Goal: Information Seeking & Learning: Find specific fact

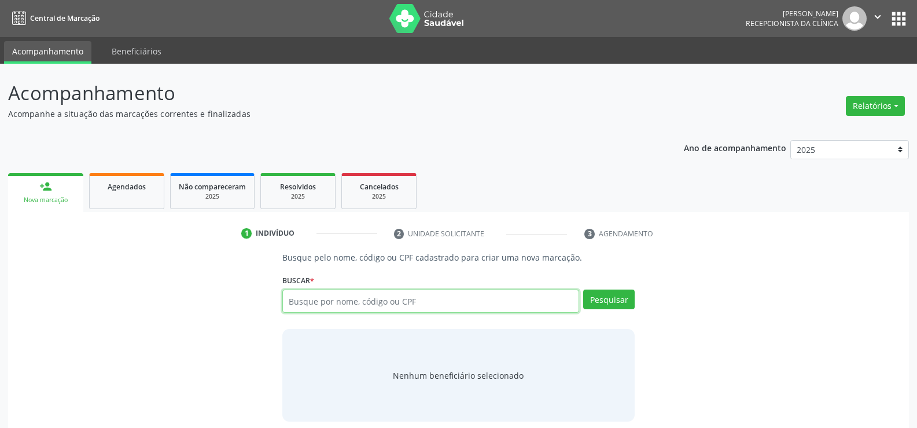
click at [319, 303] on input "text" at bounding box center [430, 300] width 297 height 23
paste input "835.910.364-04"
type input "835.910.364-04"
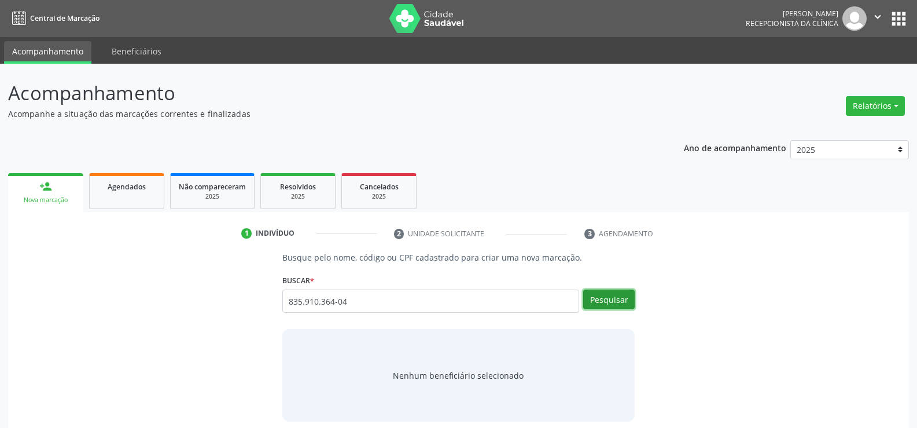
click at [613, 298] on button "Pesquisar" at bounding box center [608, 299] width 51 height 20
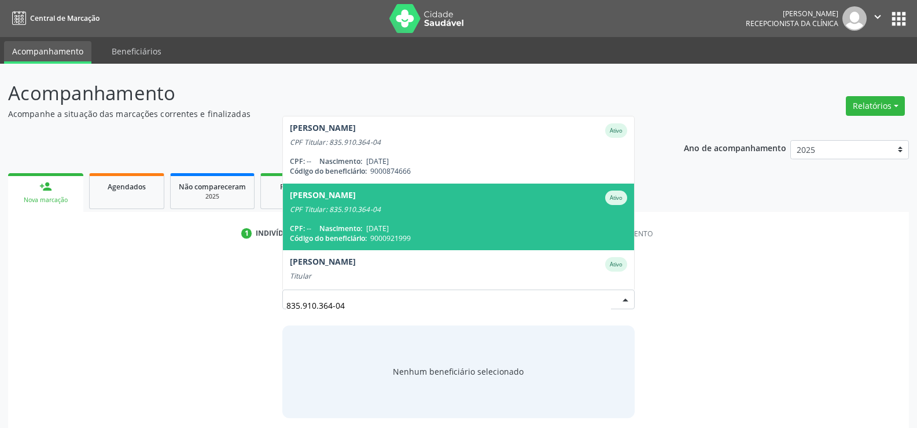
click at [436, 198] on div "[PERSON_NAME]" at bounding box center [458, 197] width 337 height 14
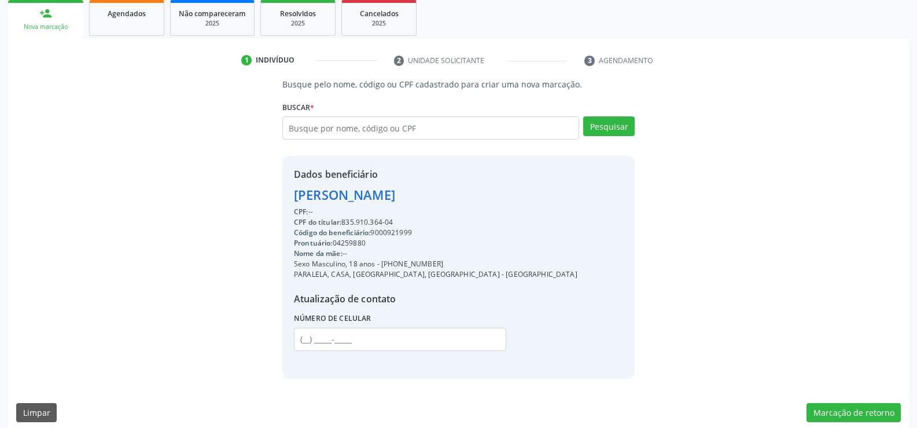
scroll to position [174, 0]
drag, startPoint x: 292, startPoint y: 189, endPoint x: 526, endPoint y: 200, distance: 234.5
click at [526, 200] on div "Dados beneficiário [PERSON_NAME] CPF: -- CPF do titular: 835.910.364-04 Código …" at bounding box center [458, 266] width 352 height 222
copy div "[PERSON_NAME]"
drag, startPoint x: 396, startPoint y: 263, endPoint x: 459, endPoint y: 260, distance: 63.1
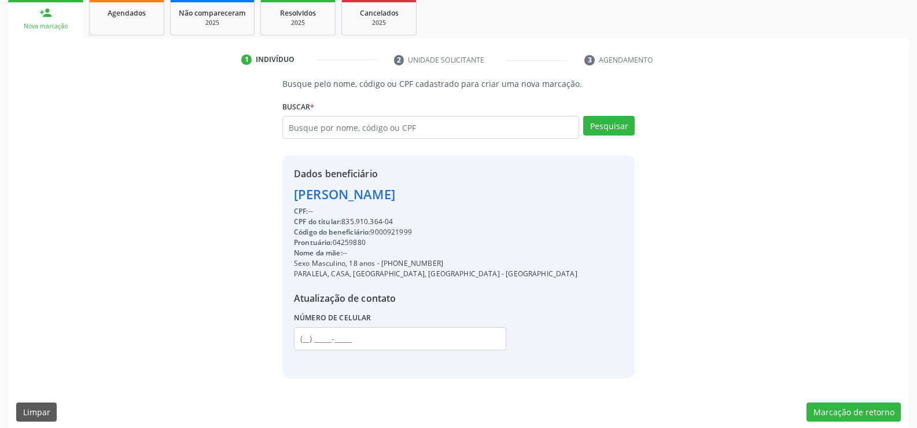
click at [459, 260] on div "Sexo Masculino, 18 anos - [PHONE_NUMBER]" at bounding box center [435, 263] width 283 height 10
copy div "99143-9516"
click at [363, 134] on input "text" at bounding box center [430, 127] width 297 height 23
paste input "835.910.364-04"
type input "835.910.364-04"
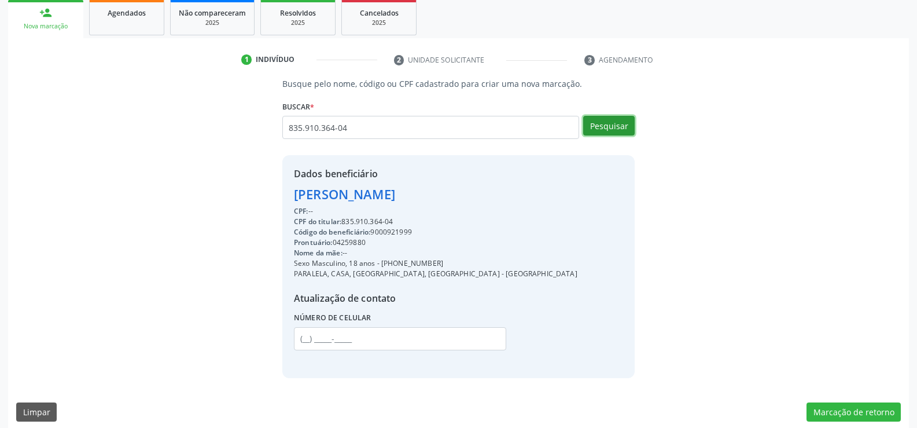
click at [595, 121] on button "Pesquisar" at bounding box center [608, 126] width 51 height 20
type input "835.910.364-04"
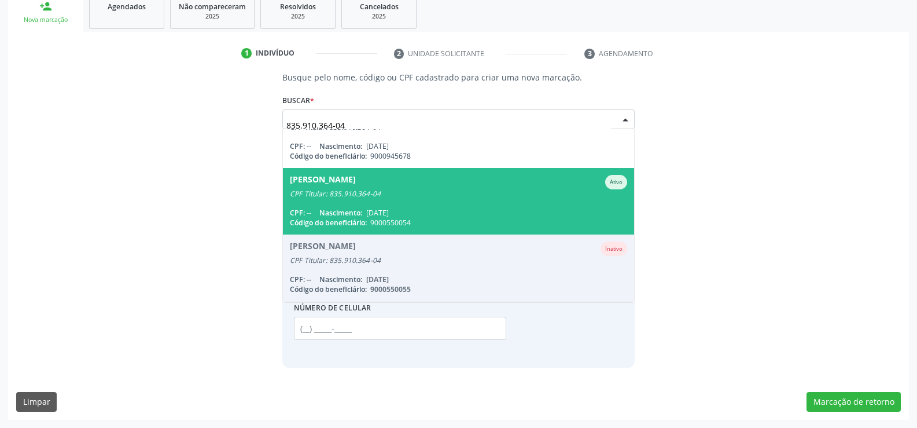
scroll to position [170, 0]
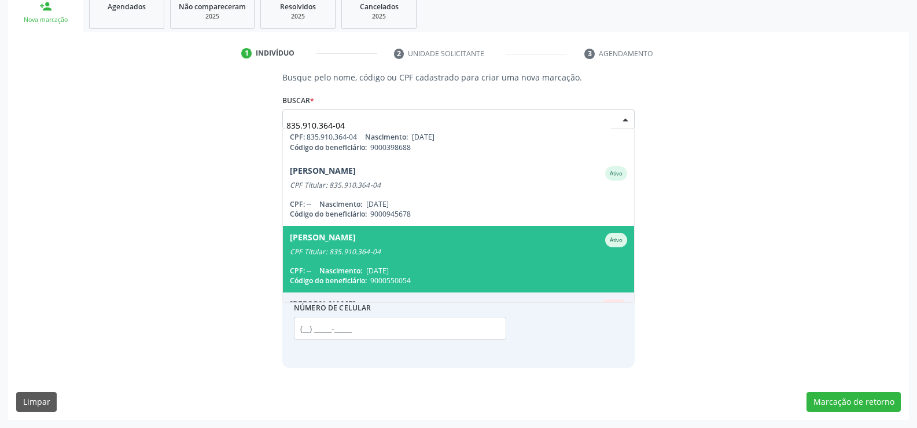
click at [422, 249] on div "CPF Titular: 835.910.364-04" at bounding box center [458, 251] width 337 height 9
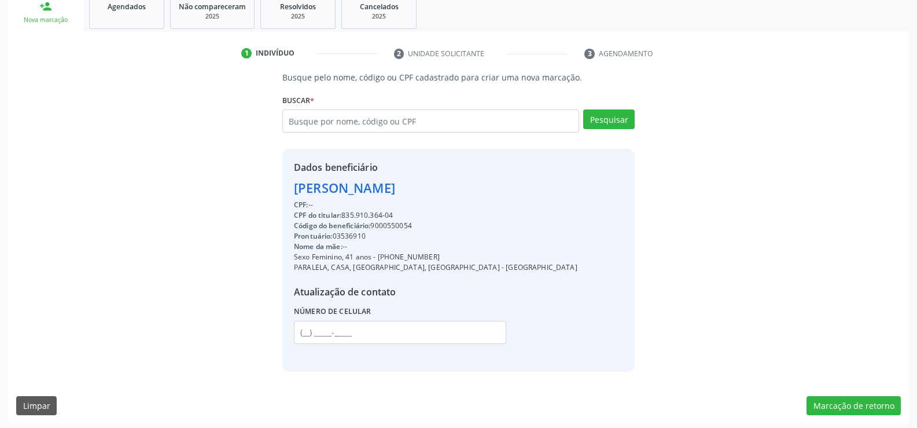
drag, startPoint x: 294, startPoint y: 186, endPoint x: 571, endPoint y: 186, distance: 276.5
click at [571, 186] on div "Dados beneficiário [PERSON_NAME] CPF: -- CPF do titular: 835.910.364-04 Código …" at bounding box center [458, 260] width 352 height 222
copy div "[PERSON_NAME]"
drag, startPoint x: 393, startPoint y: 260, endPoint x: 465, endPoint y: 257, distance: 71.8
click at [465, 257] on div "Sexo Feminino, 41 anos - [PHONE_NUMBER]" at bounding box center [435, 257] width 283 height 10
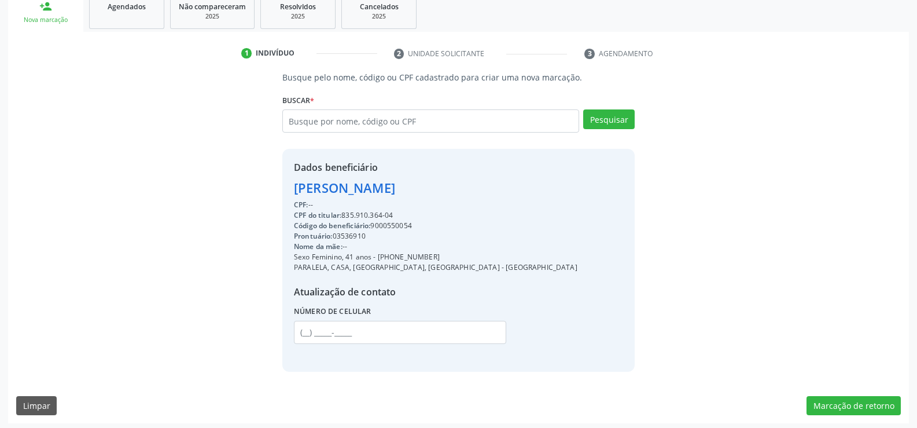
copy div "99143-9516"
